Goal: Navigation & Orientation: Find specific page/section

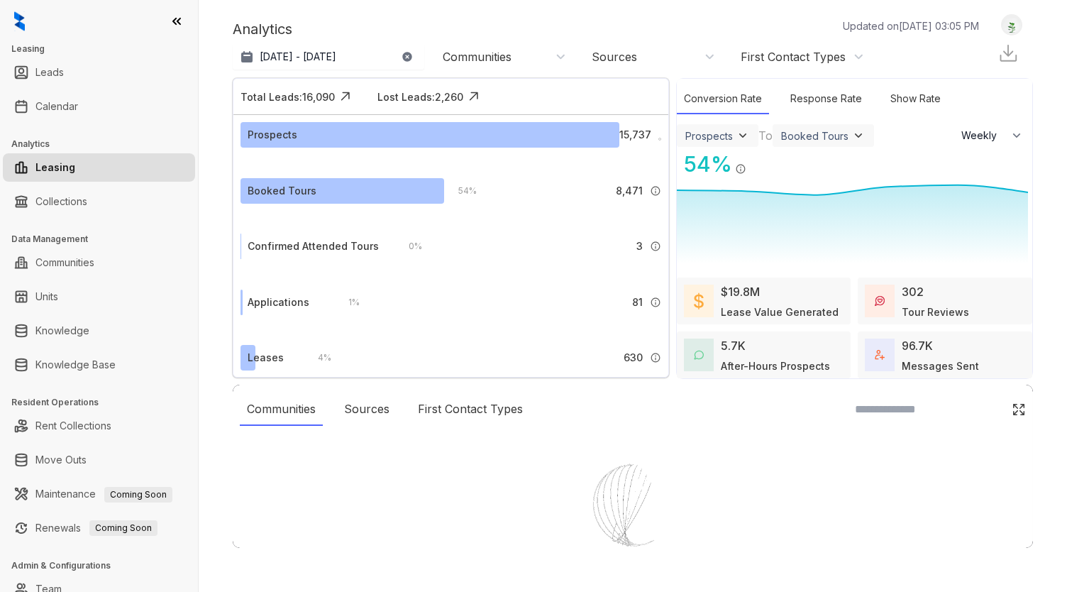
select select "******"
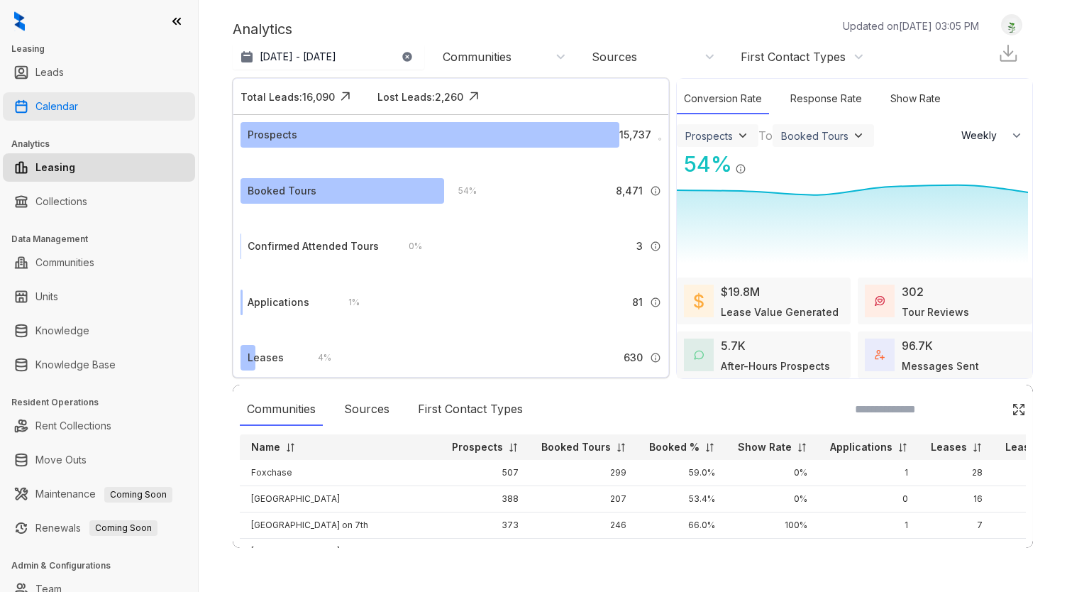
click at [65, 114] on link "Calendar" at bounding box center [56, 106] width 43 height 28
